Goal: Task Accomplishment & Management: Manage account settings

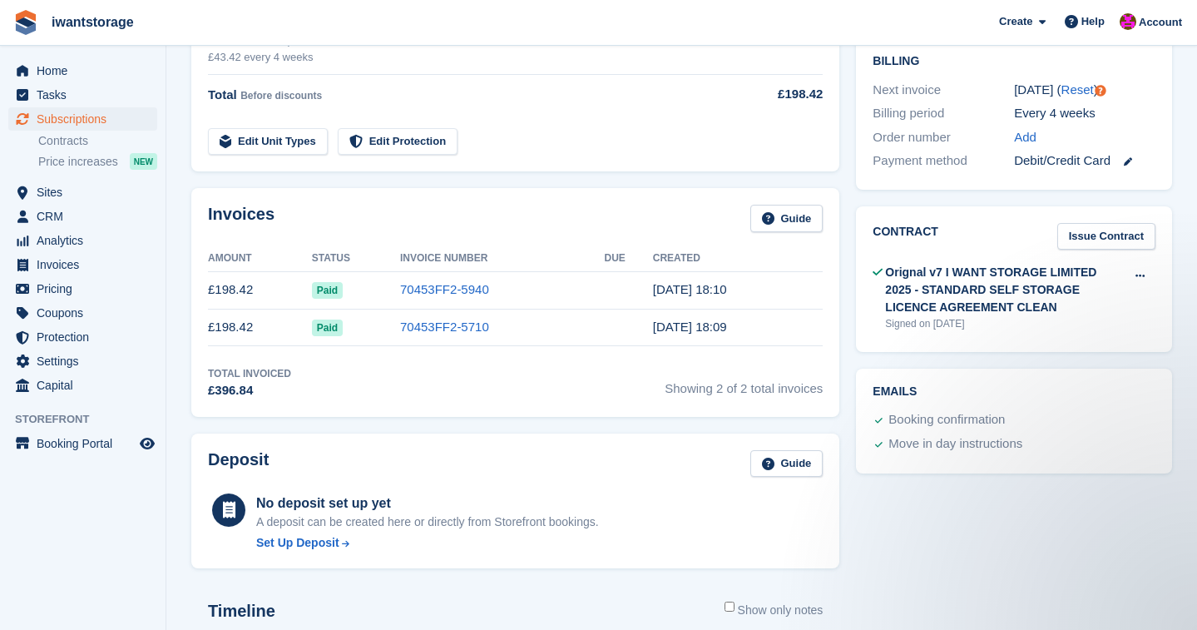
scroll to position [421, 0]
click at [62, 63] on span "Home" at bounding box center [87, 70] width 100 height 23
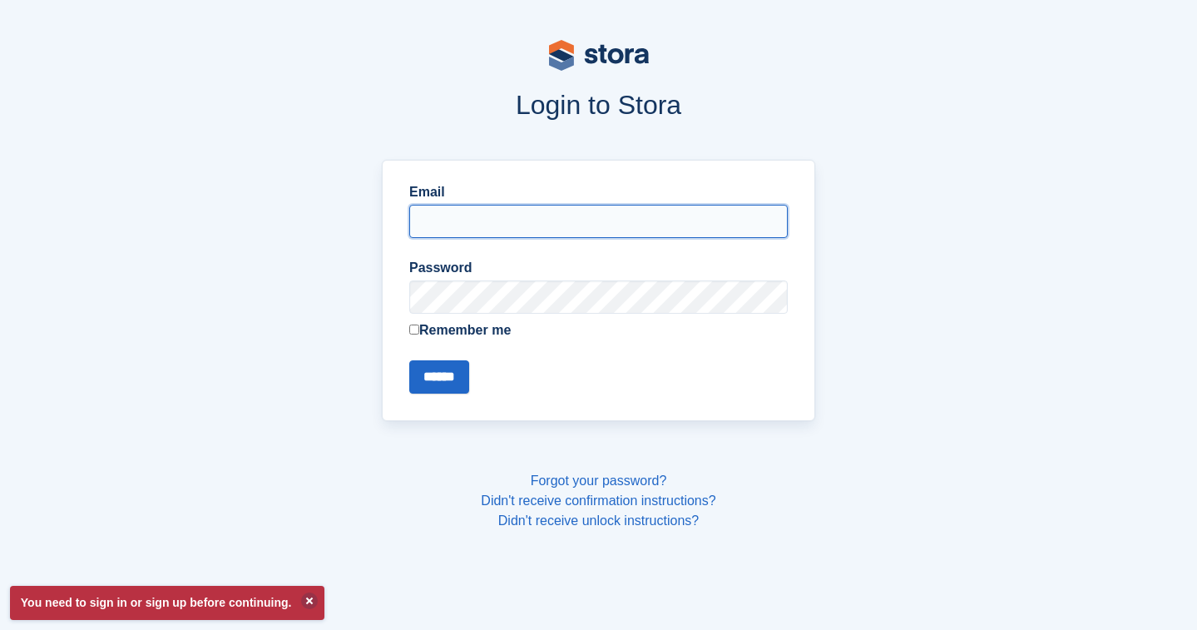
type input "**********"
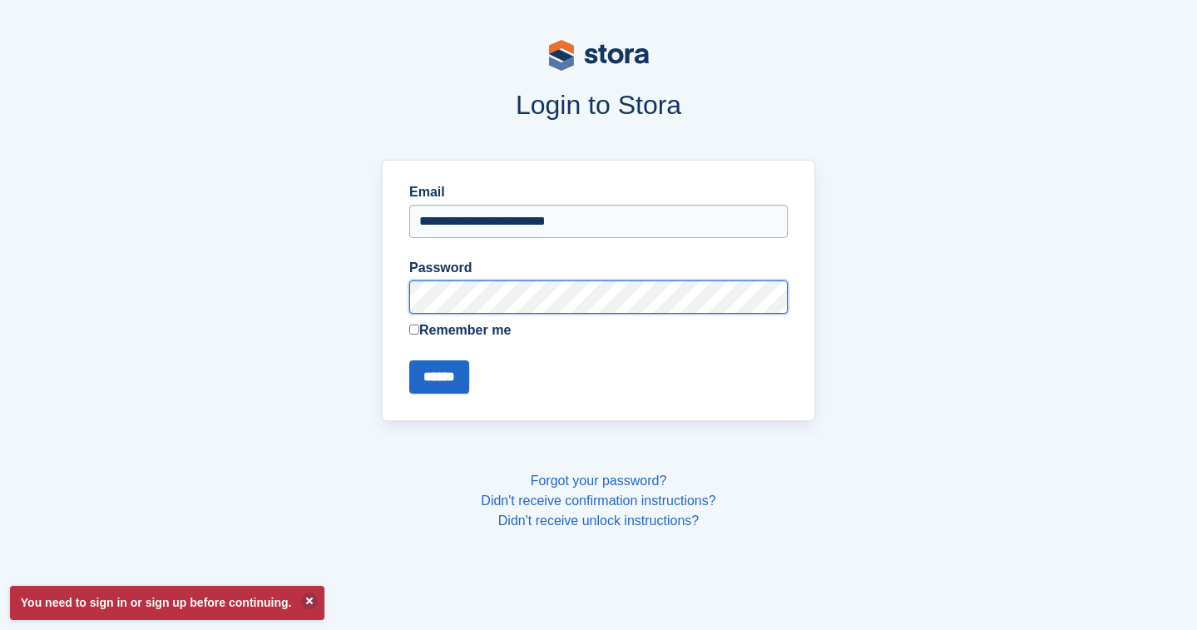
click at [442, 376] on input "******" at bounding box center [439, 376] width 60 height 33
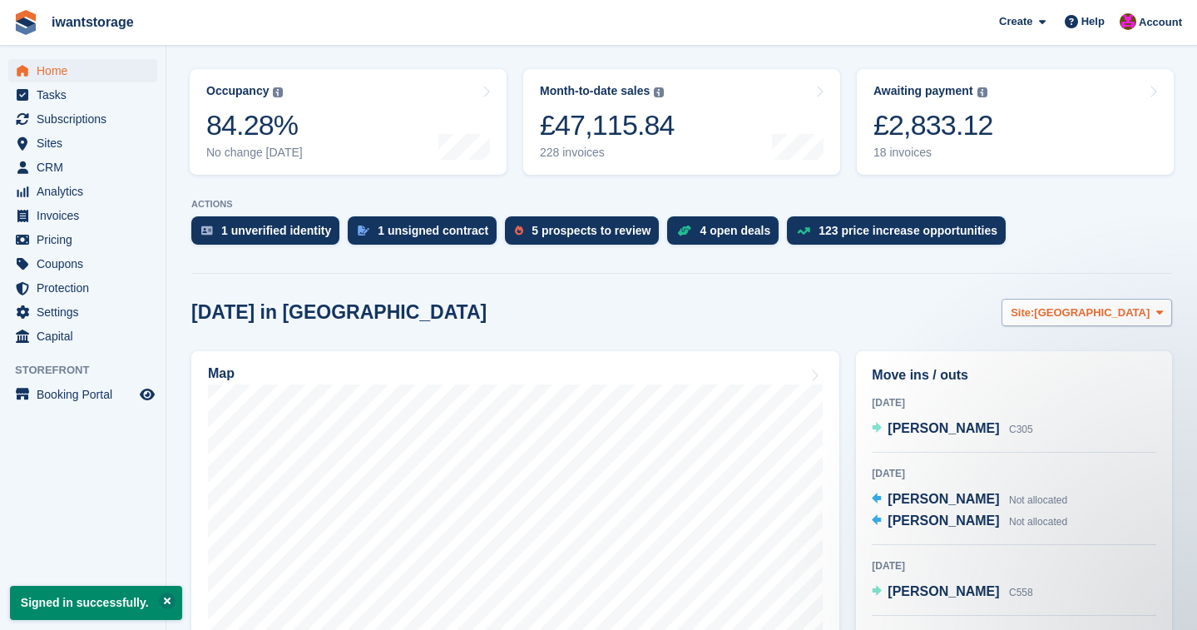
click at [1107, 313] on span "[GEOGRAPHIC_DATA]" at bounding box center [1092, 312] width 116 height 17
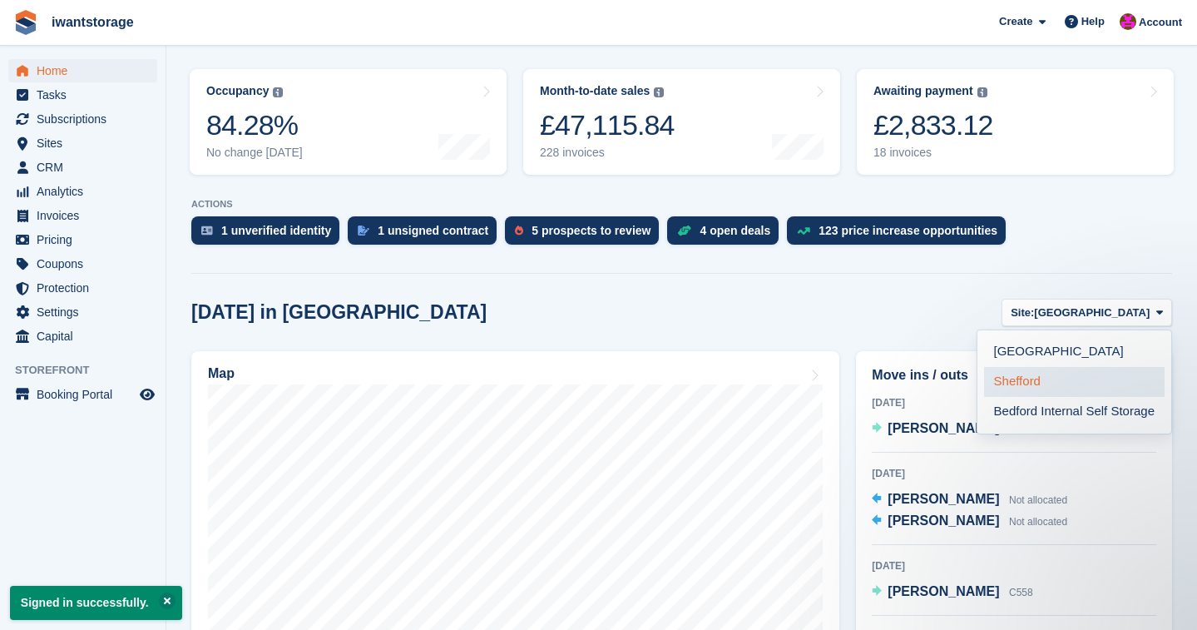
click at [1030, 378] on link "Shefford" at bounding box center [1074, 382] width 180 height 30
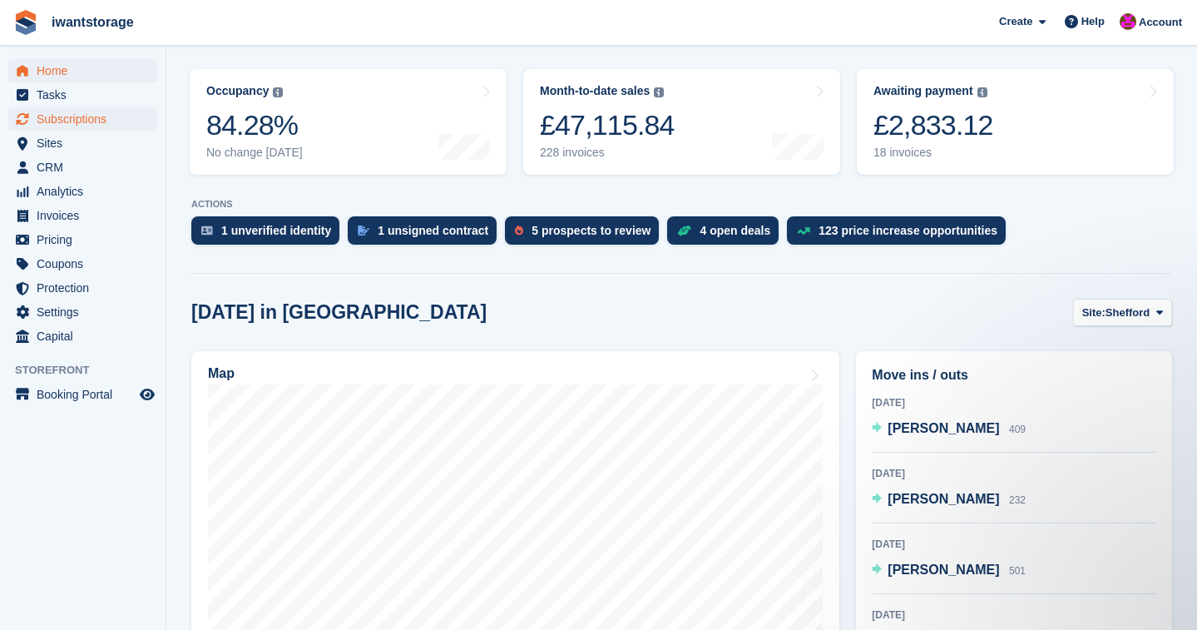
click at [100, 121] on span "Subscriptions" at bounding box center [87, 118] width 100 height 23
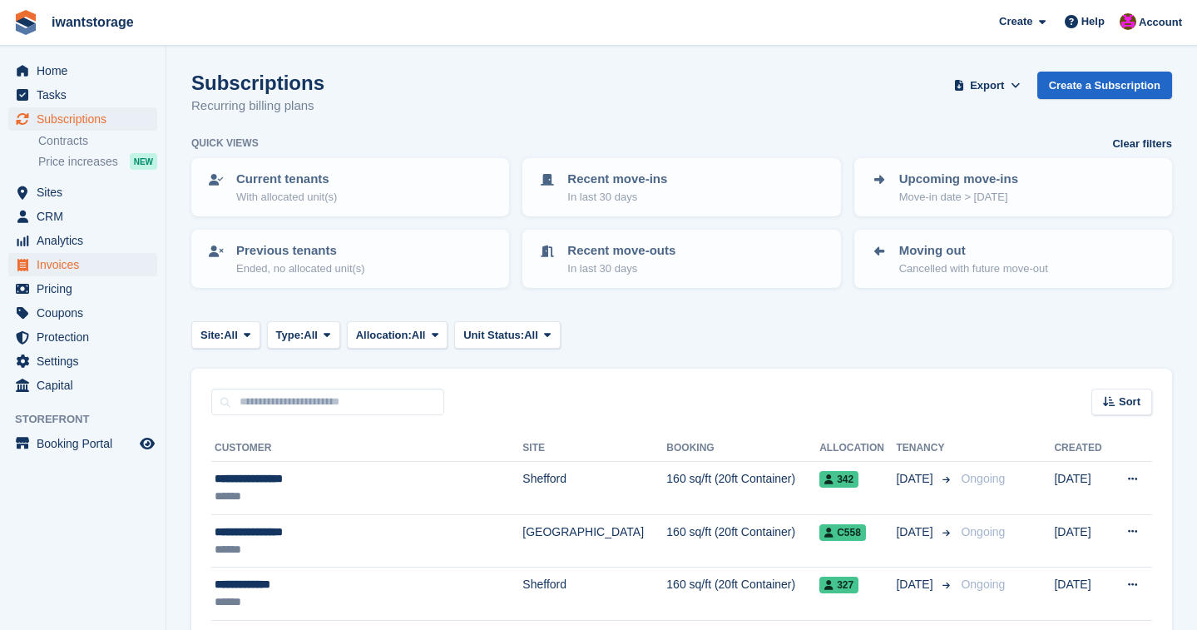
click at [72, 269] on span "Invoices" at bounding box center [87, 264] width 100 height 23
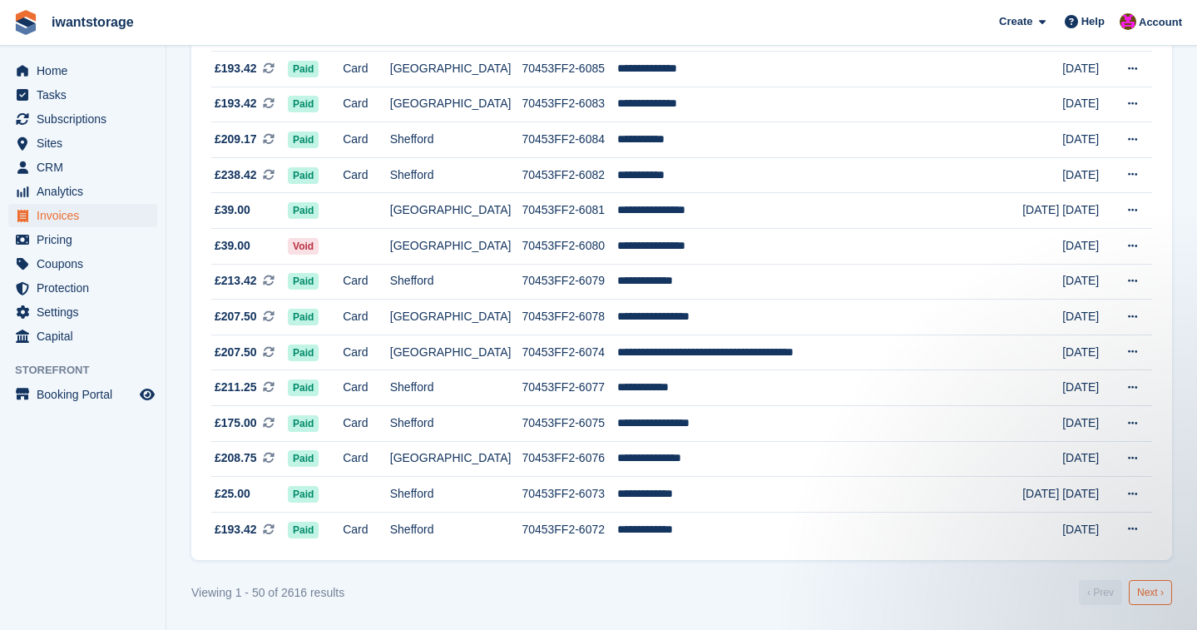
click at [1156, 594] on link "Next ›" at bounding box center [1150, 592] width 43 height 25
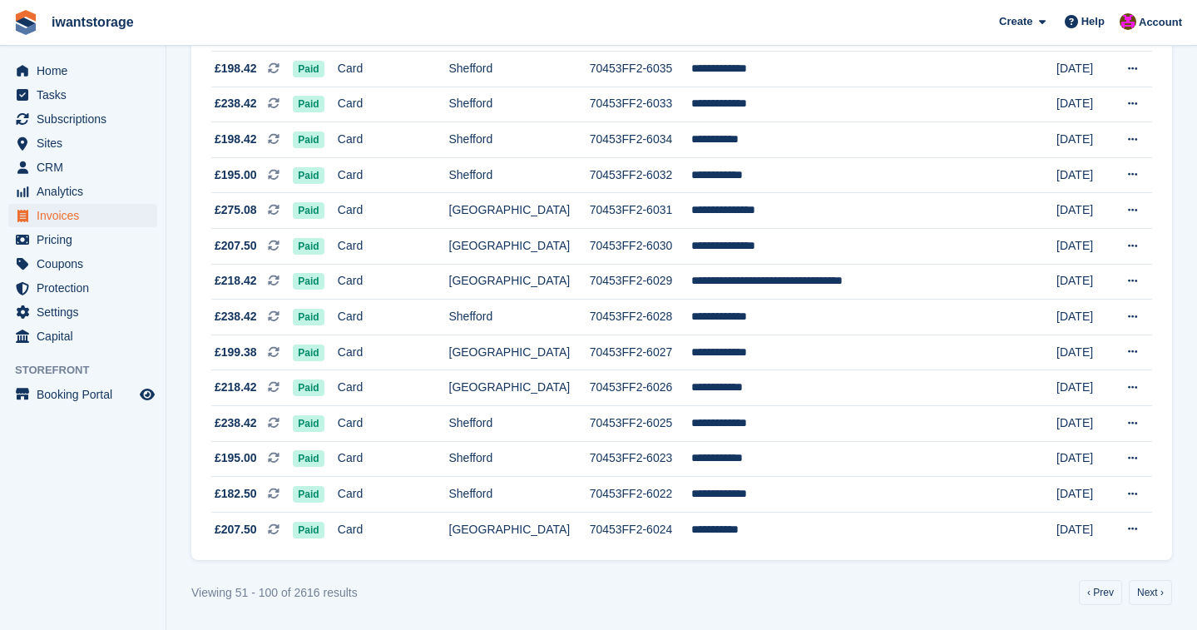
click at [1156, 594] on link "Next ›" at bounding box center [1150, 592] width 43 height 25
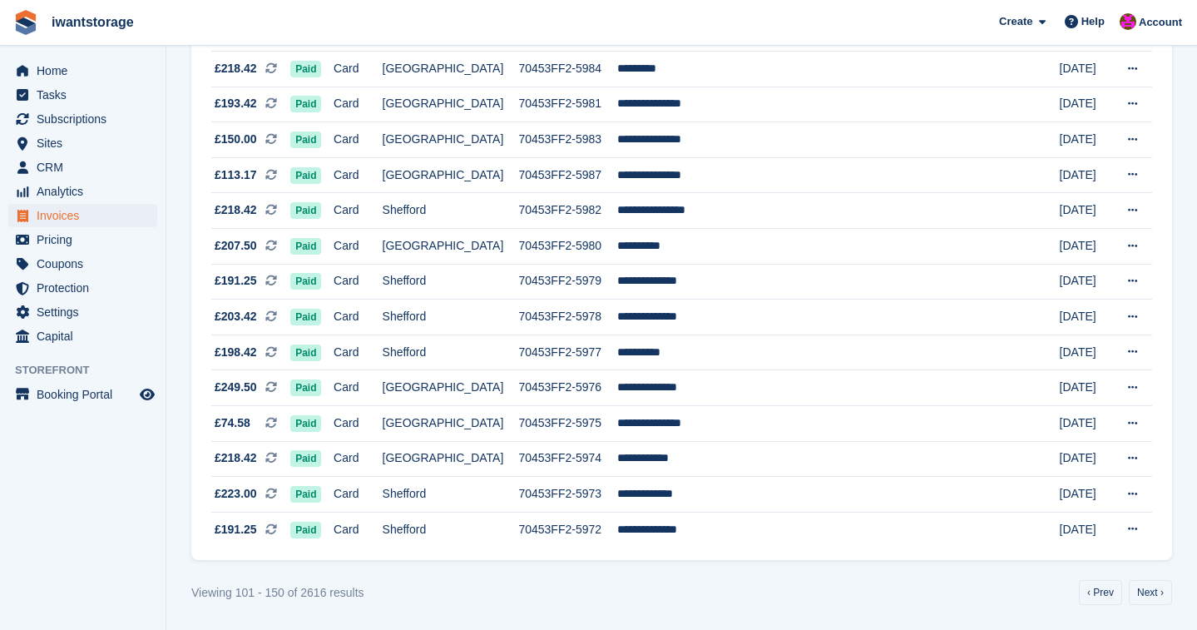
click at [1156, 594] on link "Next ›" at bounding box center [1150, 592] width 43 height 25
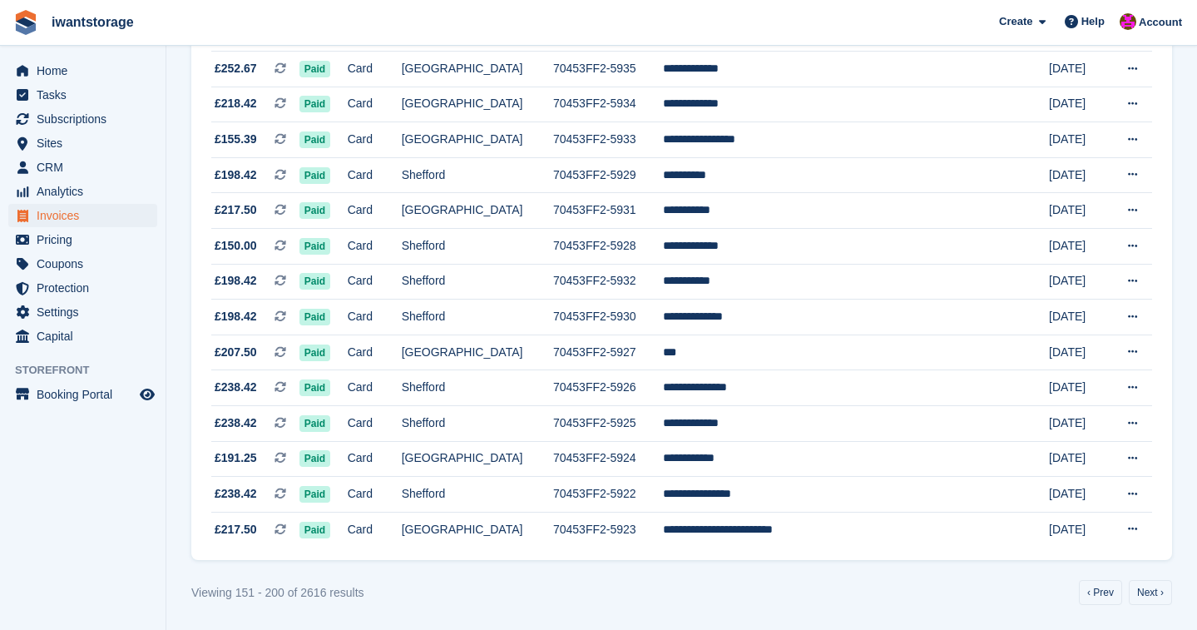
click at [1156, 594] on link "Next ›" at bounding box center [1150, 592] width 43 height 25
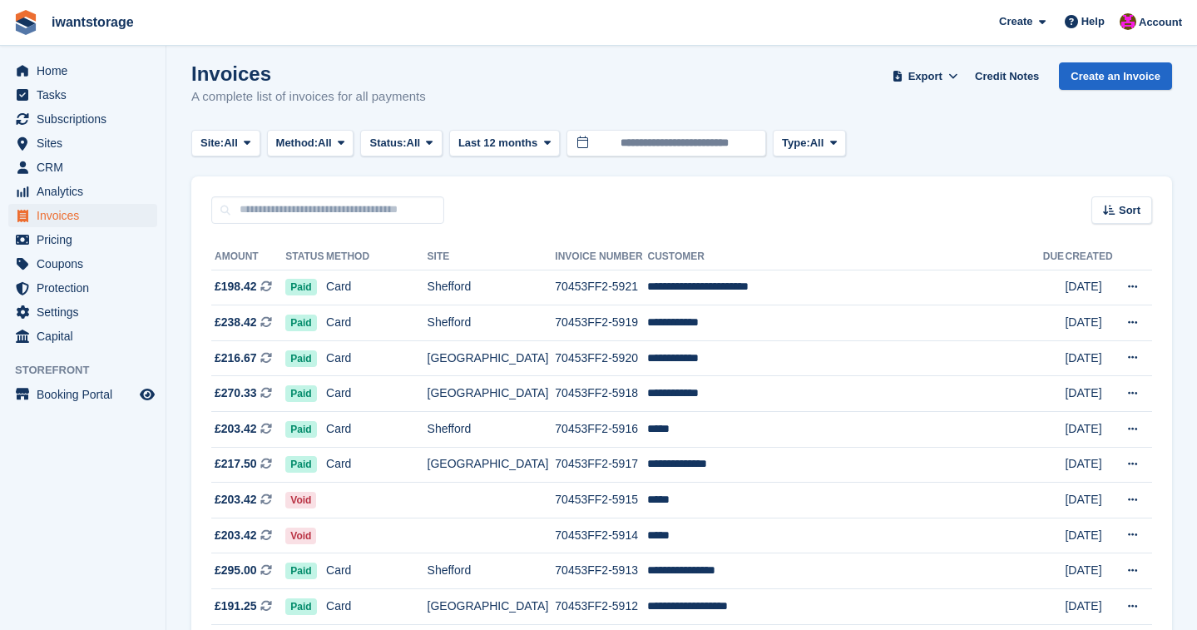
scroll to position [13, 0]
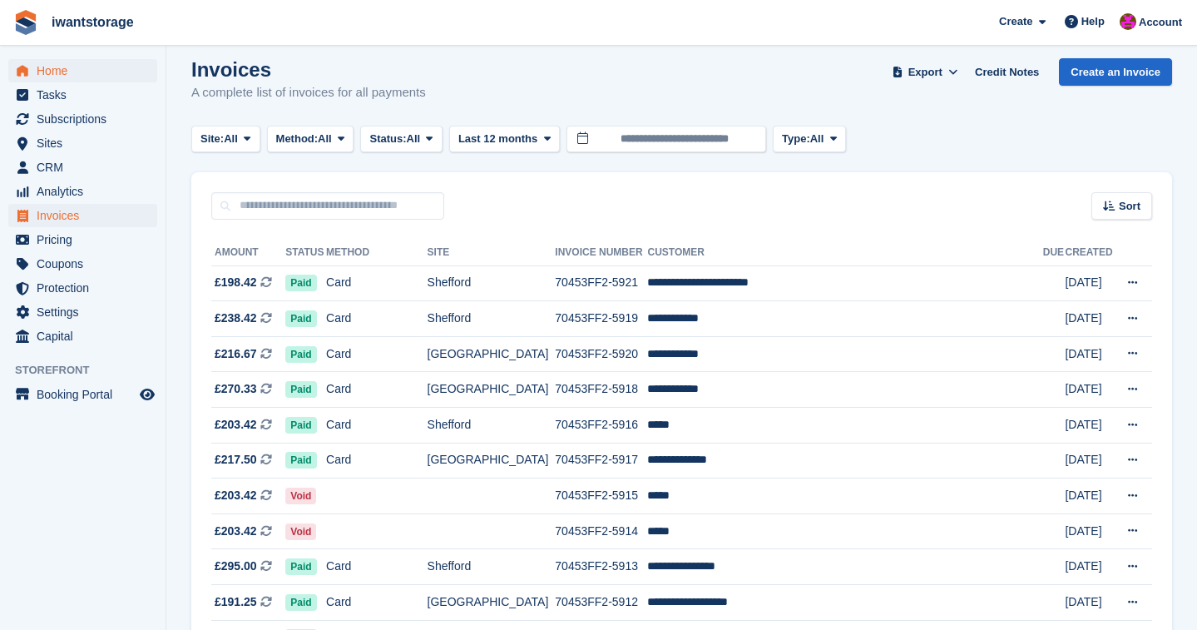
click at [62, 67] on span "Home" at bounding box center [87, 70] width 100 height 23
